Goal: Navigation & Orientation: Find specific page/section

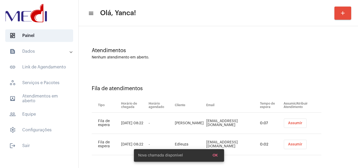
scroll to position [28, 0]
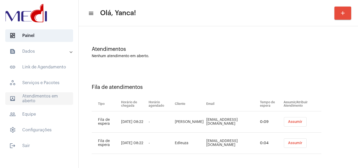
click at [49, 96] on span "outbox_outline Atendimentos em aberto" at bounding box center [39, 98] width 68 height 13
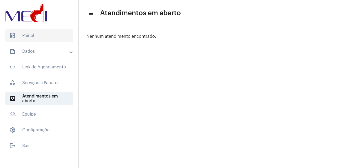
click at [50, 34] on span "dashboard Painel" at bounding box center [39, 35] width 68 height 13
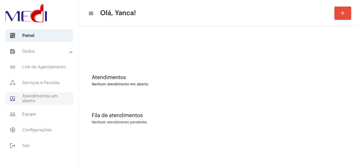
click at [56, 101] on span "outbox_outline Atendimentos em aberto" at bounding box center [39, 98] width 68 height 13
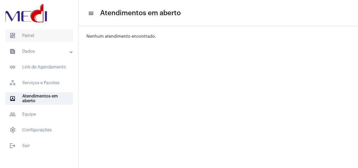
click at [45, 34] on span "dashboard Painel" at bounding box center [39, 35] width 68 height 13
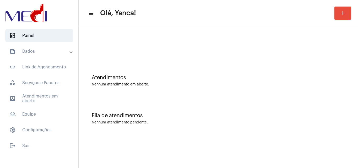
click at [108, 143] on mat-sidenav-content "menu Olá, Yanca! add Atendimentos Nenhum atendimento em aberto. Fila de atendim…" at bounding box center [219, 84] width 280 height 168
